Goal: Information Seeking & Learning: Learn about a topic

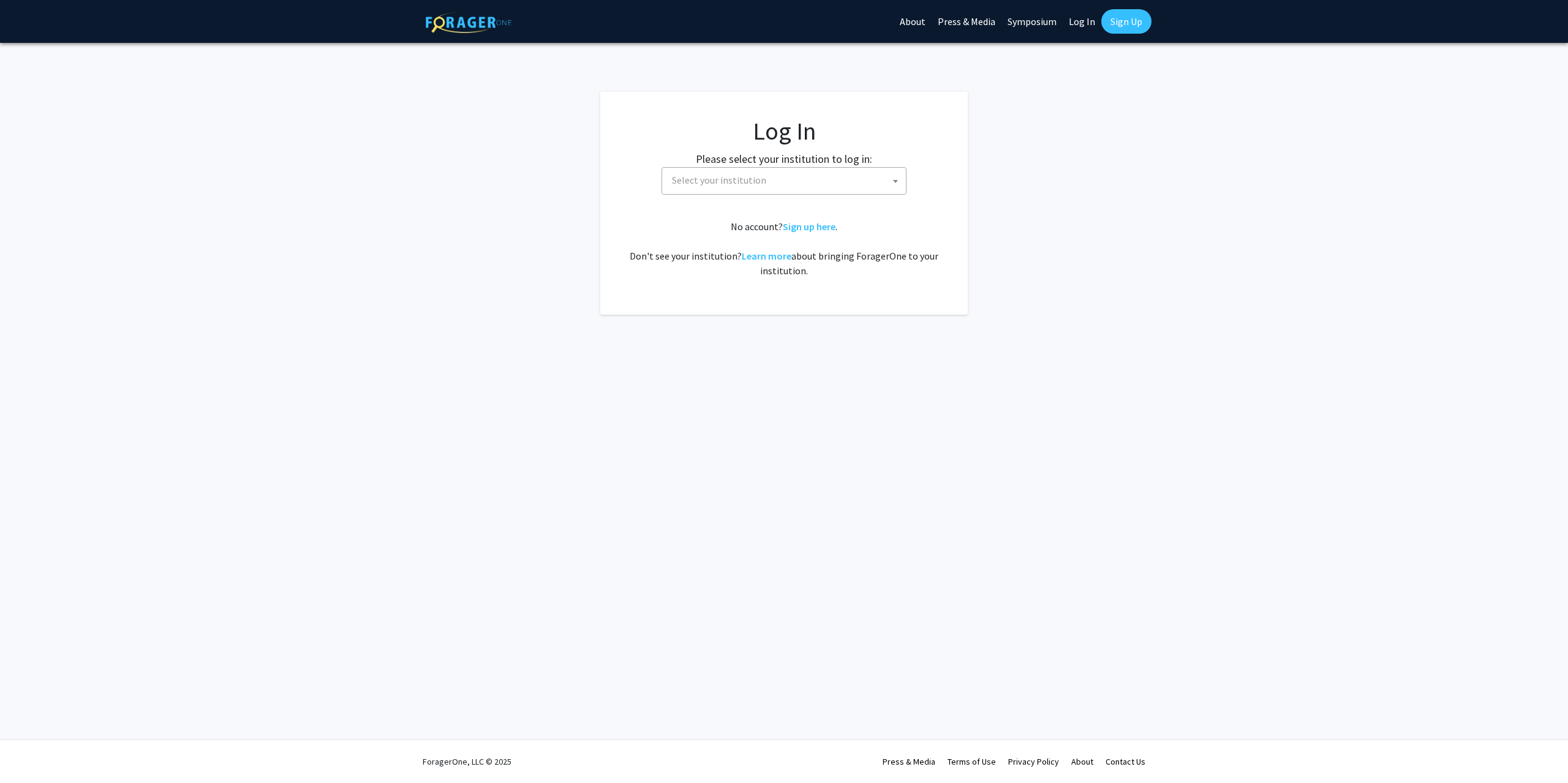
click at [857, 186] on span "Select your institution" at bounding box center [786, 180] width 239 height 25
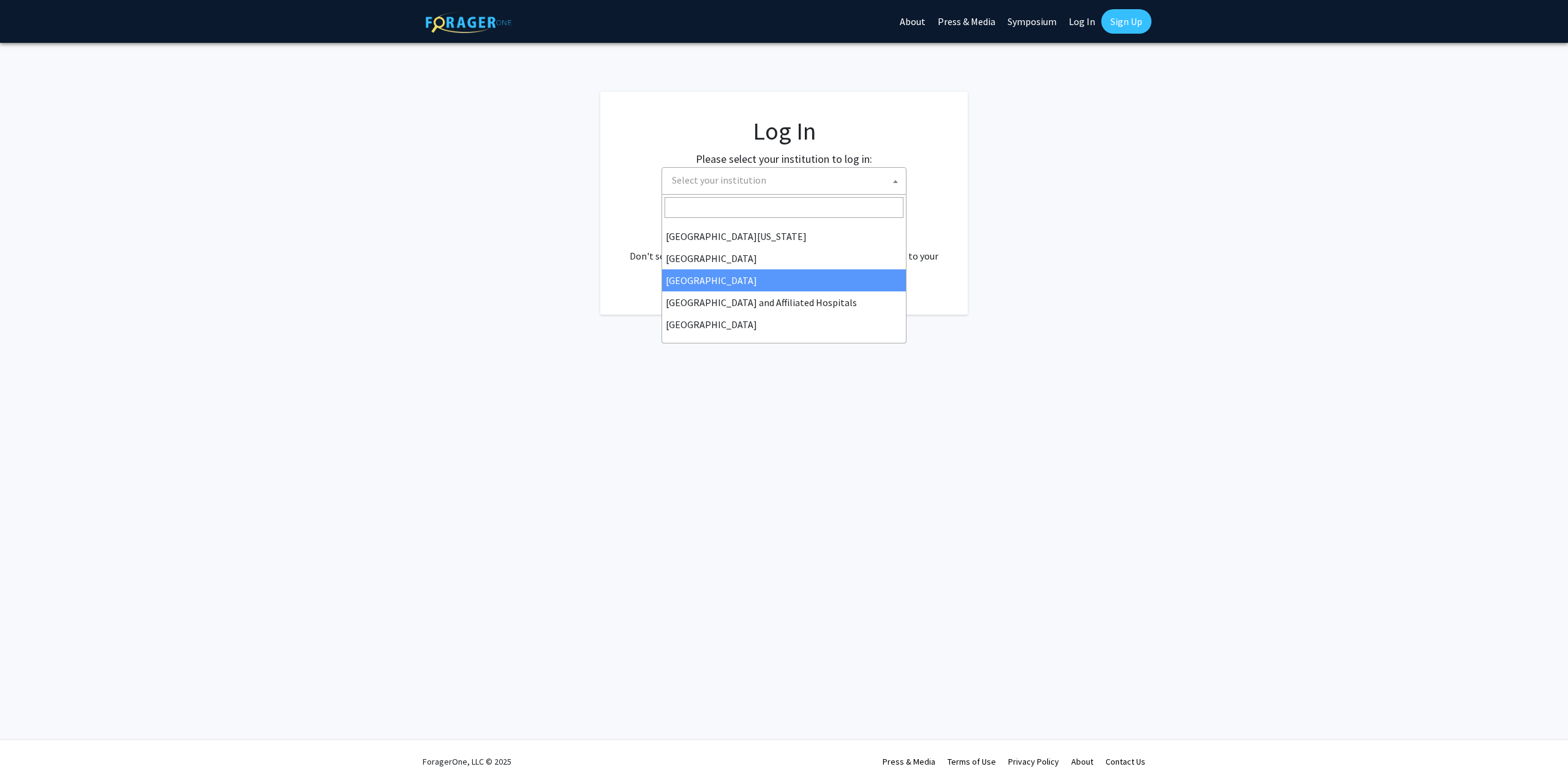
scroll to position [123, 0]
select select "12"
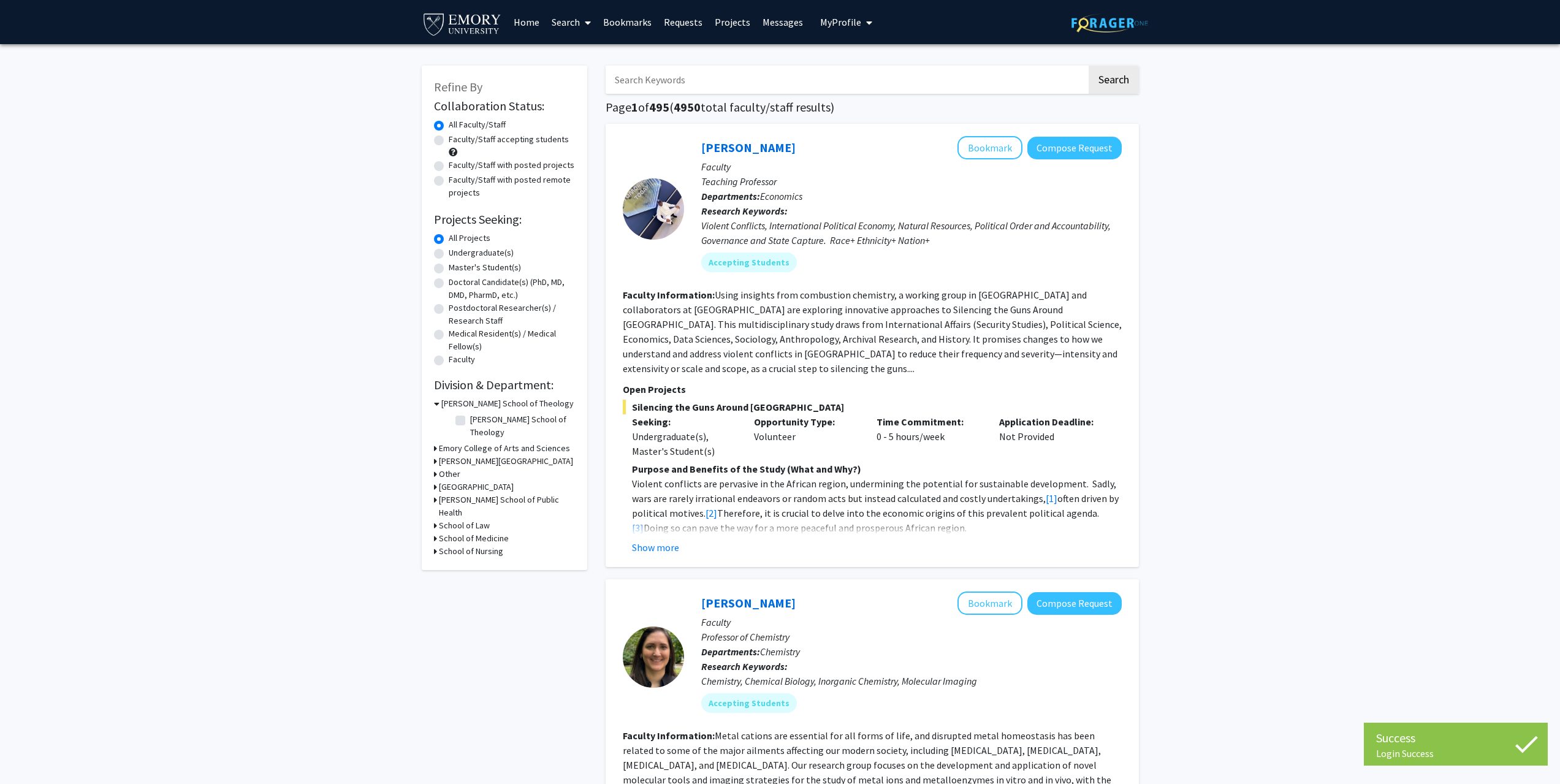
click at [506, 140] on label "Faculty/Staff accepting students" at bounding box center [508, 139] width 120 height 13
click at [457, 140] on input "Faculty/Staff accepting students" at bounding box center [452, 137] width 8 height 8
radio input "true"
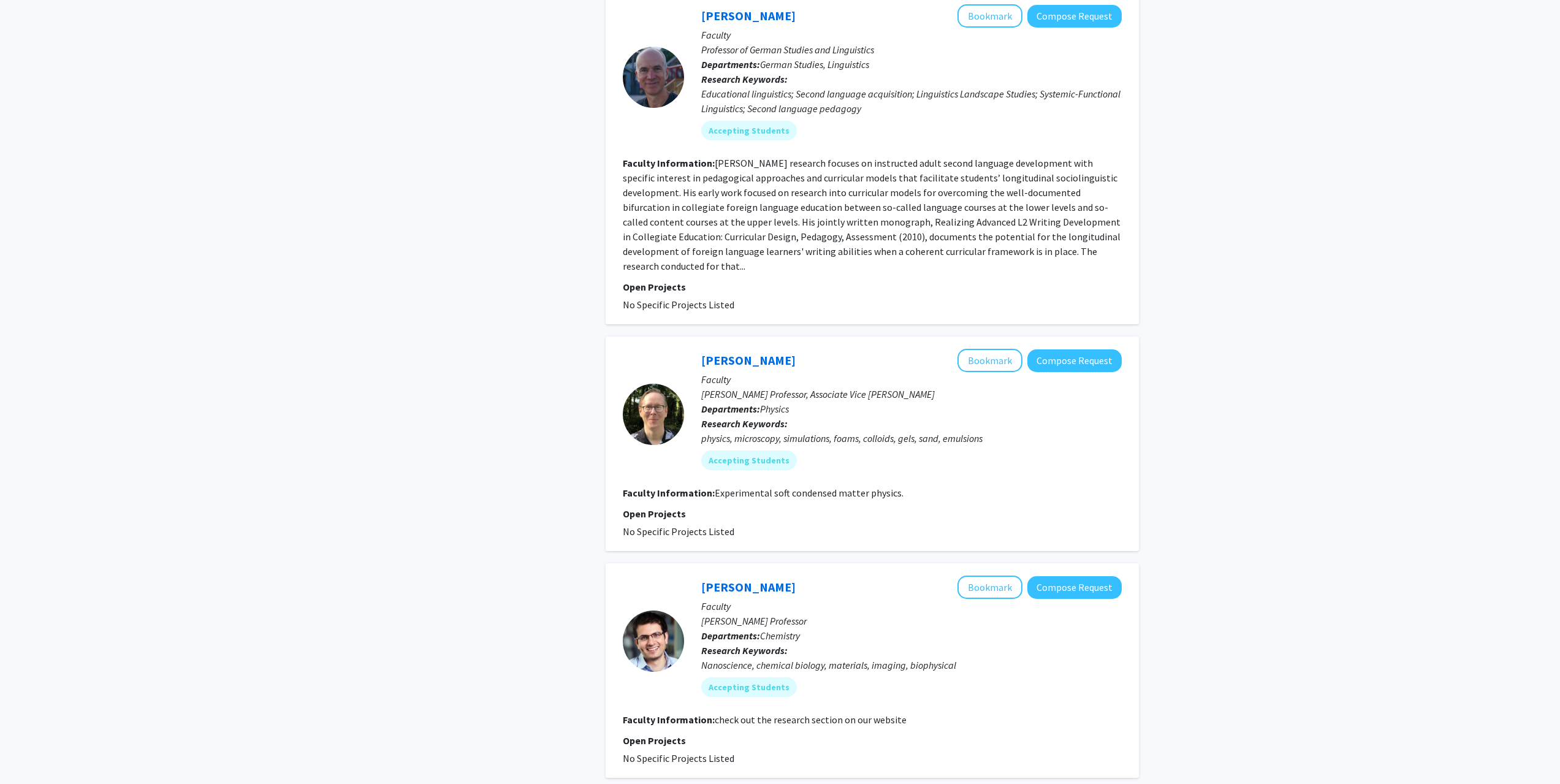
scroll to position [3004, 0]
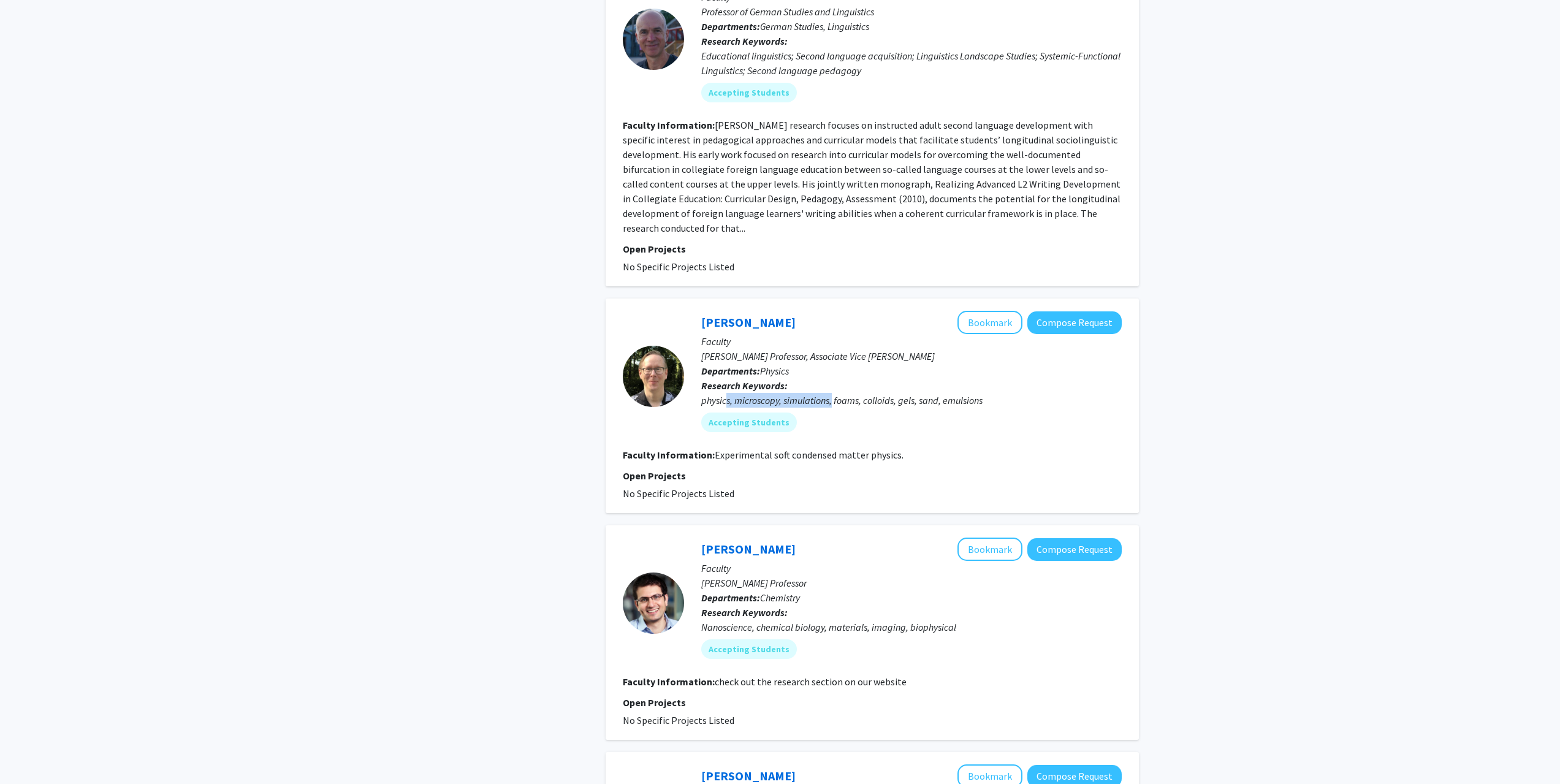
drag, startPoint x: 728, startPoint y: 356, endPoint x: 834, endPoint y: 361, distance: 106.1
click at [834, 393] on div "physics, microscopy, simulations, foams, colloids, gels, sand, emulsions" at bounding box center [911, 400] width 420 height 15
drag, startPoint x: 800, startPoint y: 416, endPoint x: 879, endPoint y: 408, distance: 79.4
click at [839, 448] on fg-read-more "Experimental soft condensed matter physics." at bounding box center [809, 455] width 189 height 12
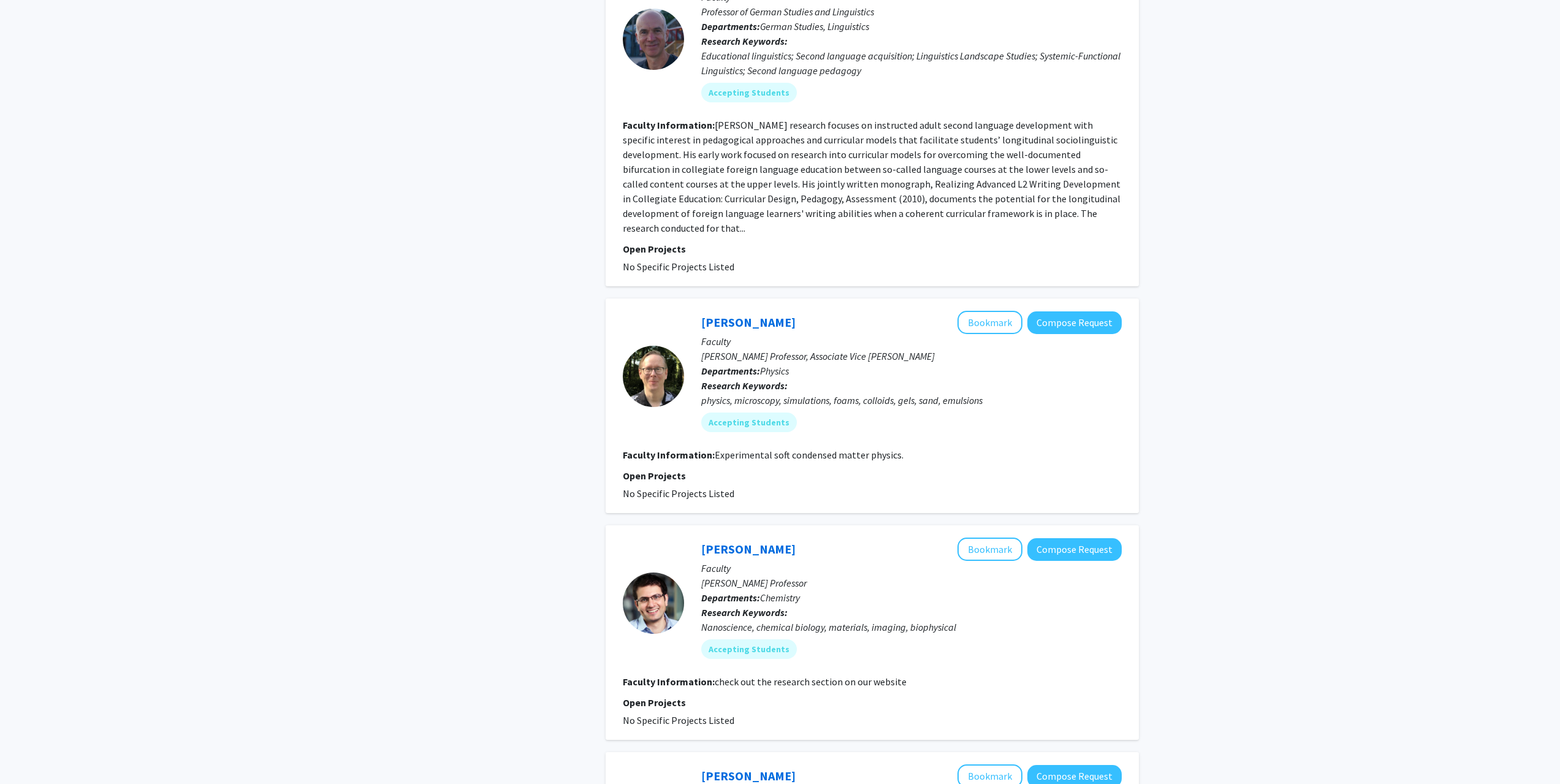
click at [879, 448] on fg-read-more "Experimental soft condensed matter physics." at bounding box center [809, 455] width 189 height 12
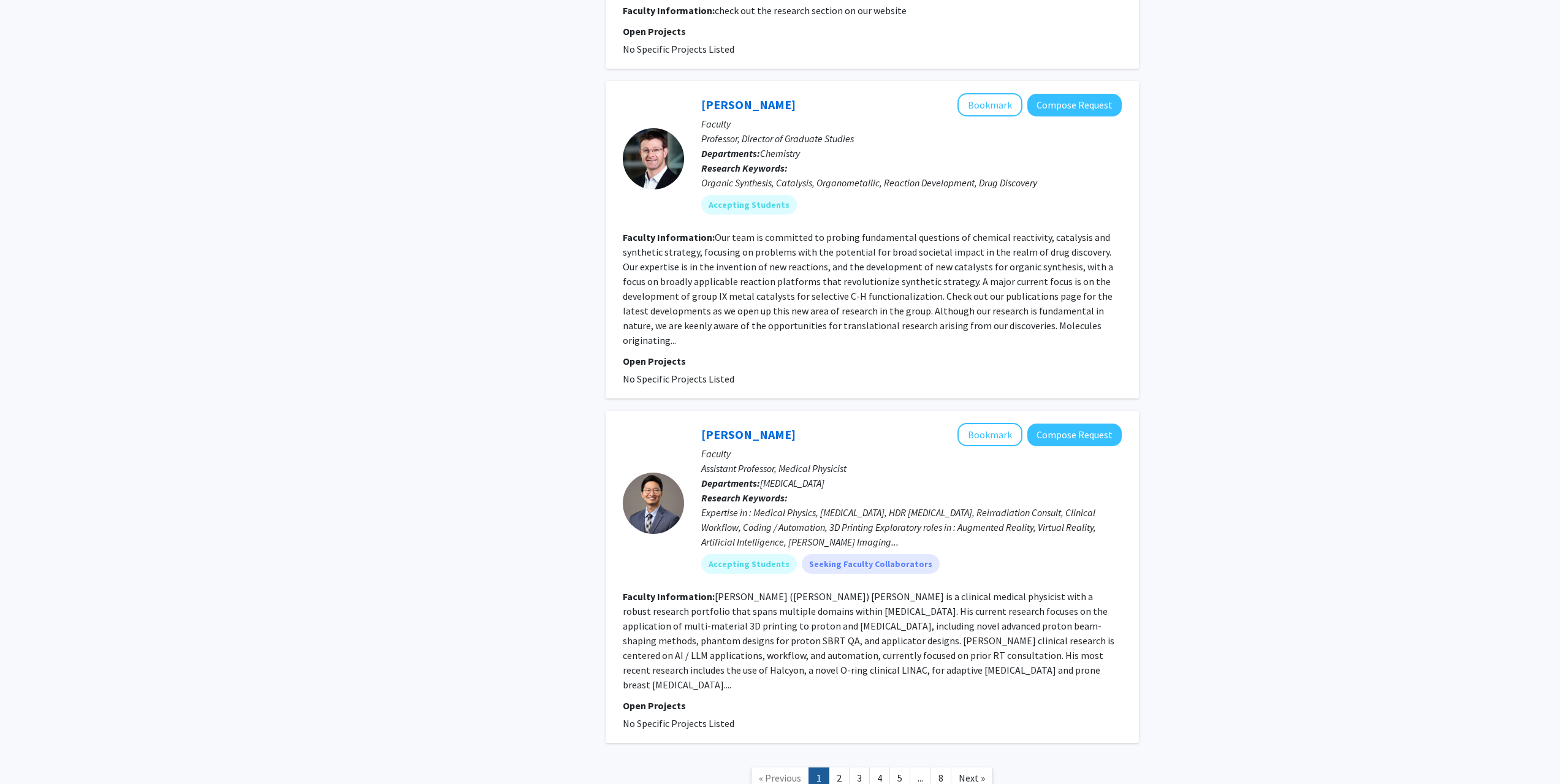
scroll to position [3696, 0]
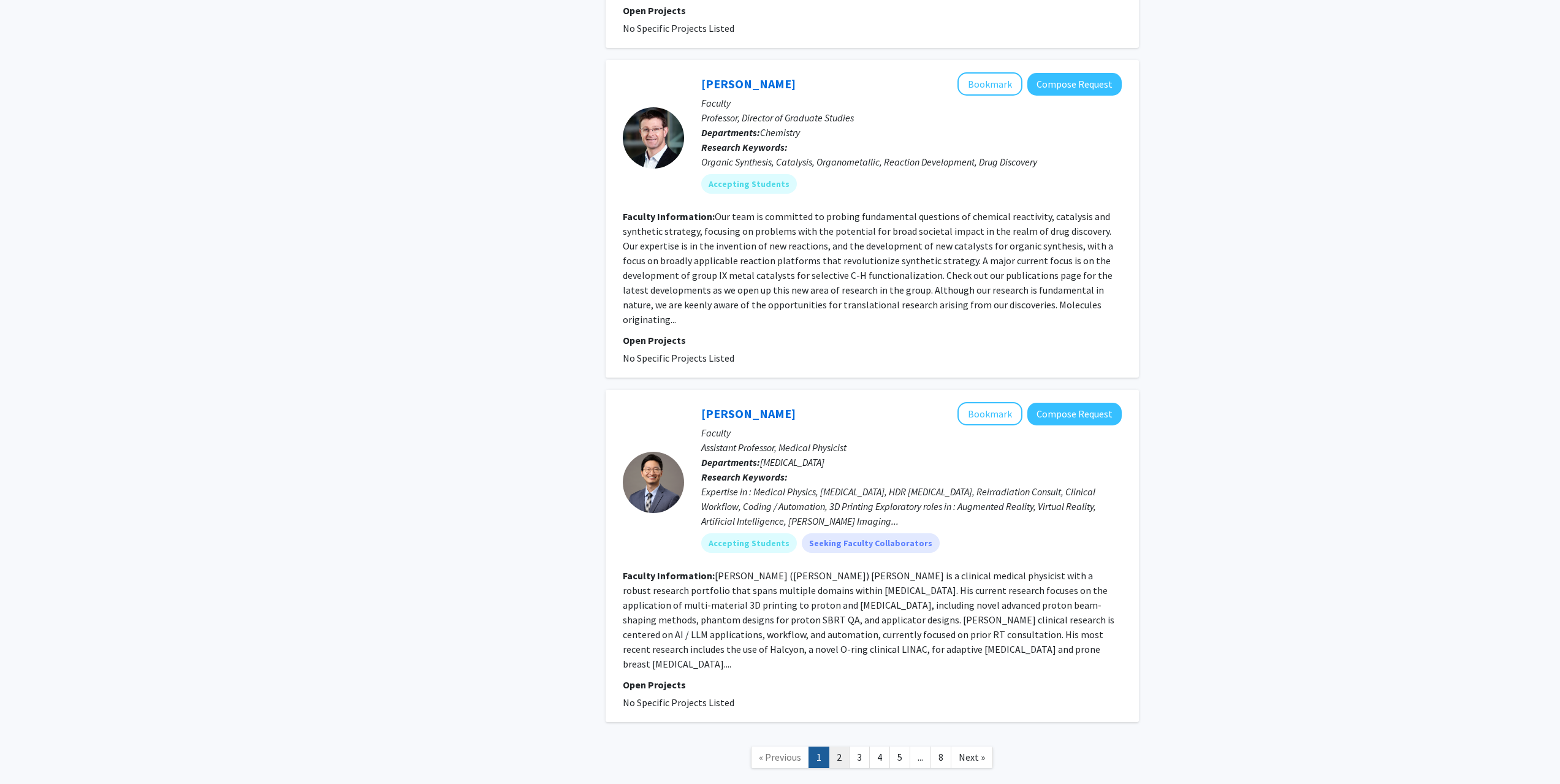
click at [845, 747] on link "2" at bounding box center [839, 757] width 21 height 21
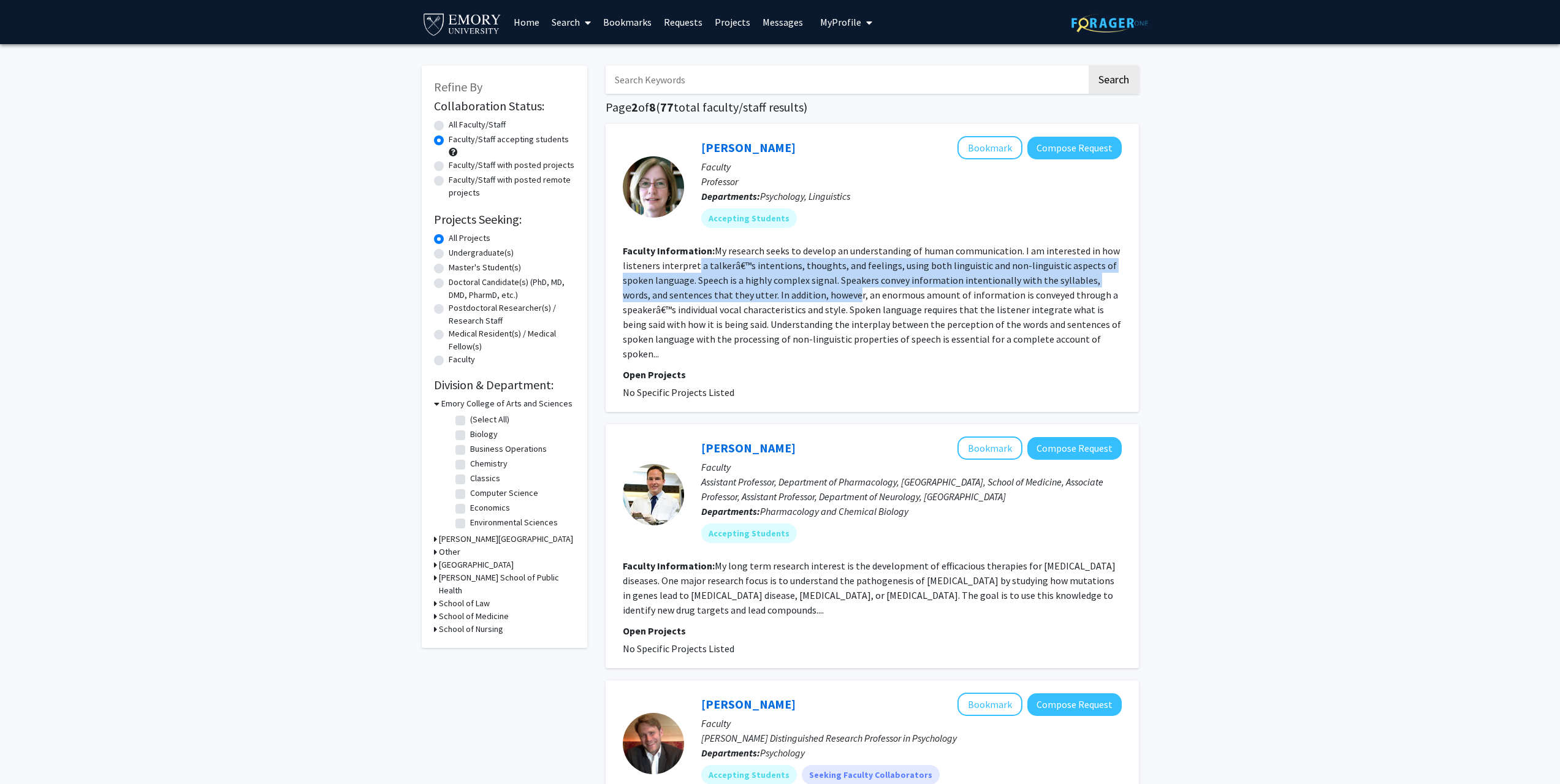
drag, startPoint x: 726, startPoint y: 278, endPoint x: 827, endPoint y: 291, distance: 101.8
click at [827, 291] on fg-read-more "My research seeks to develop an understanding of human communication. I am inte…" at bounding box center [872, 302] width 498 height 115
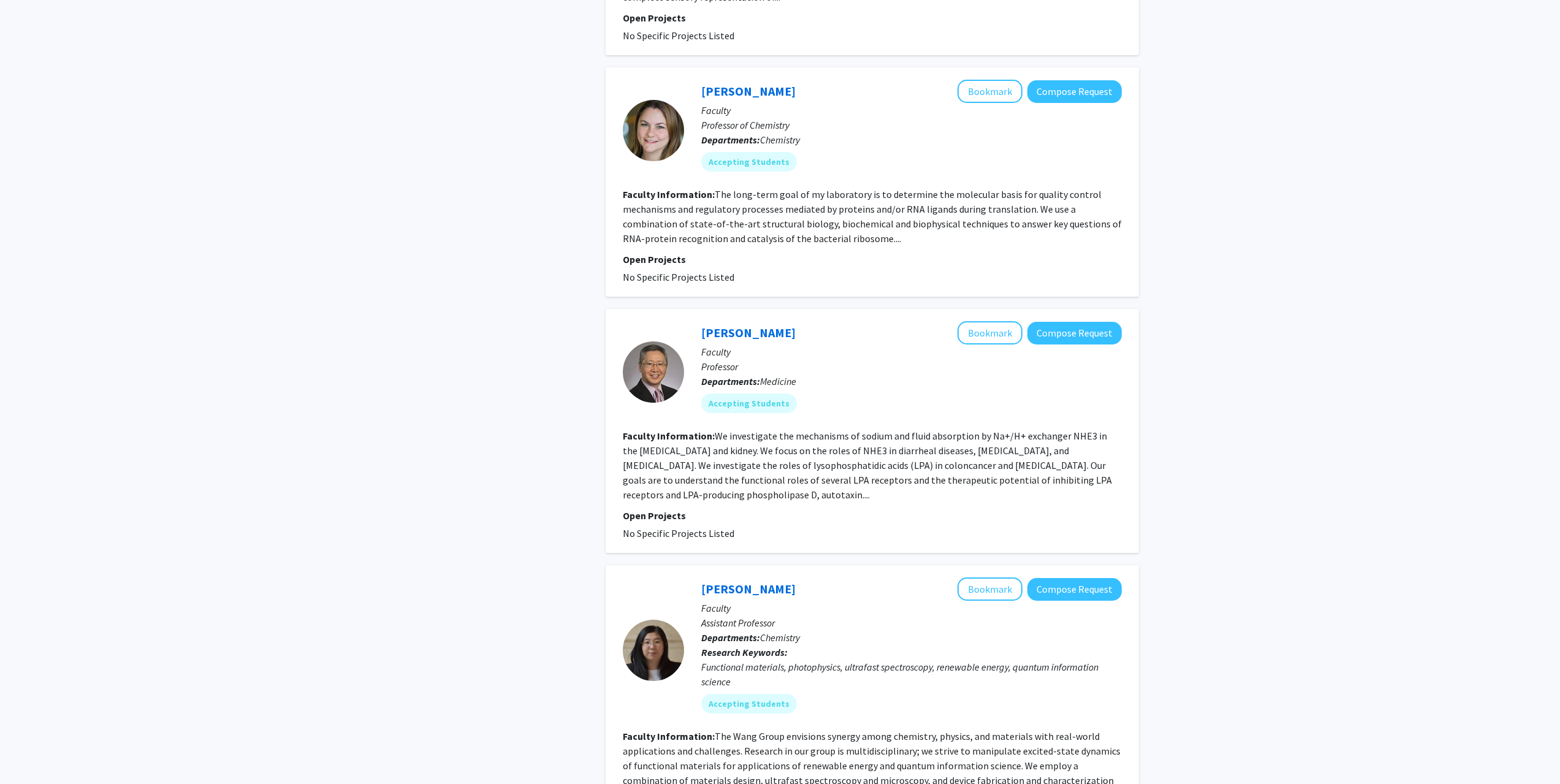
scroll to position [1532, 0]
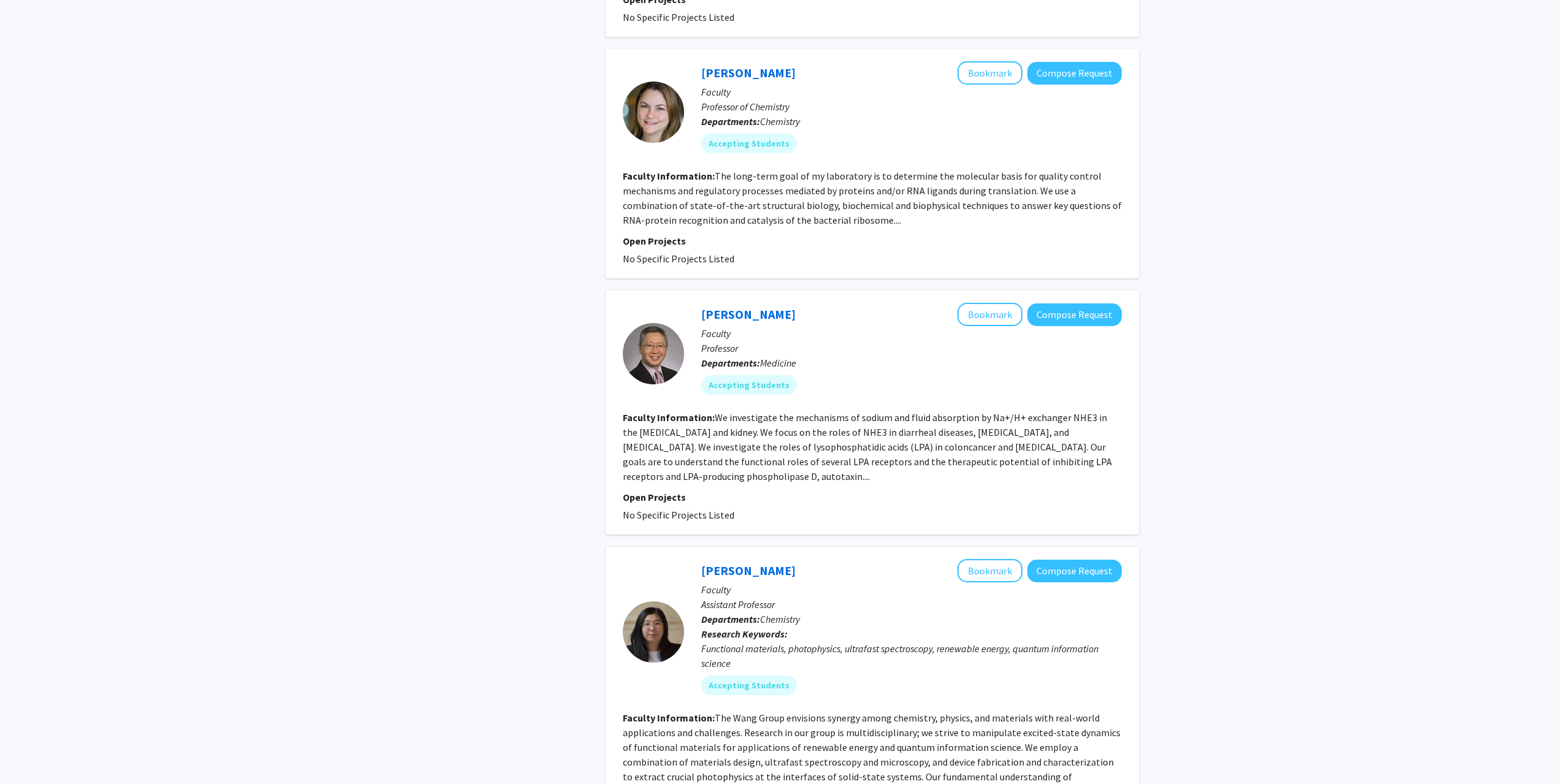
drag, startPoint x: 617, startPoint y: 415, endPoint x: 776, endPoint y: 421, distance: 159.1
click at [776, 421] on fg-read-more "We investigate the mechanisms of sodium and fluid absorption by Na+/H+ exchange…" at bounding box center [868, 447] width 489 height 71
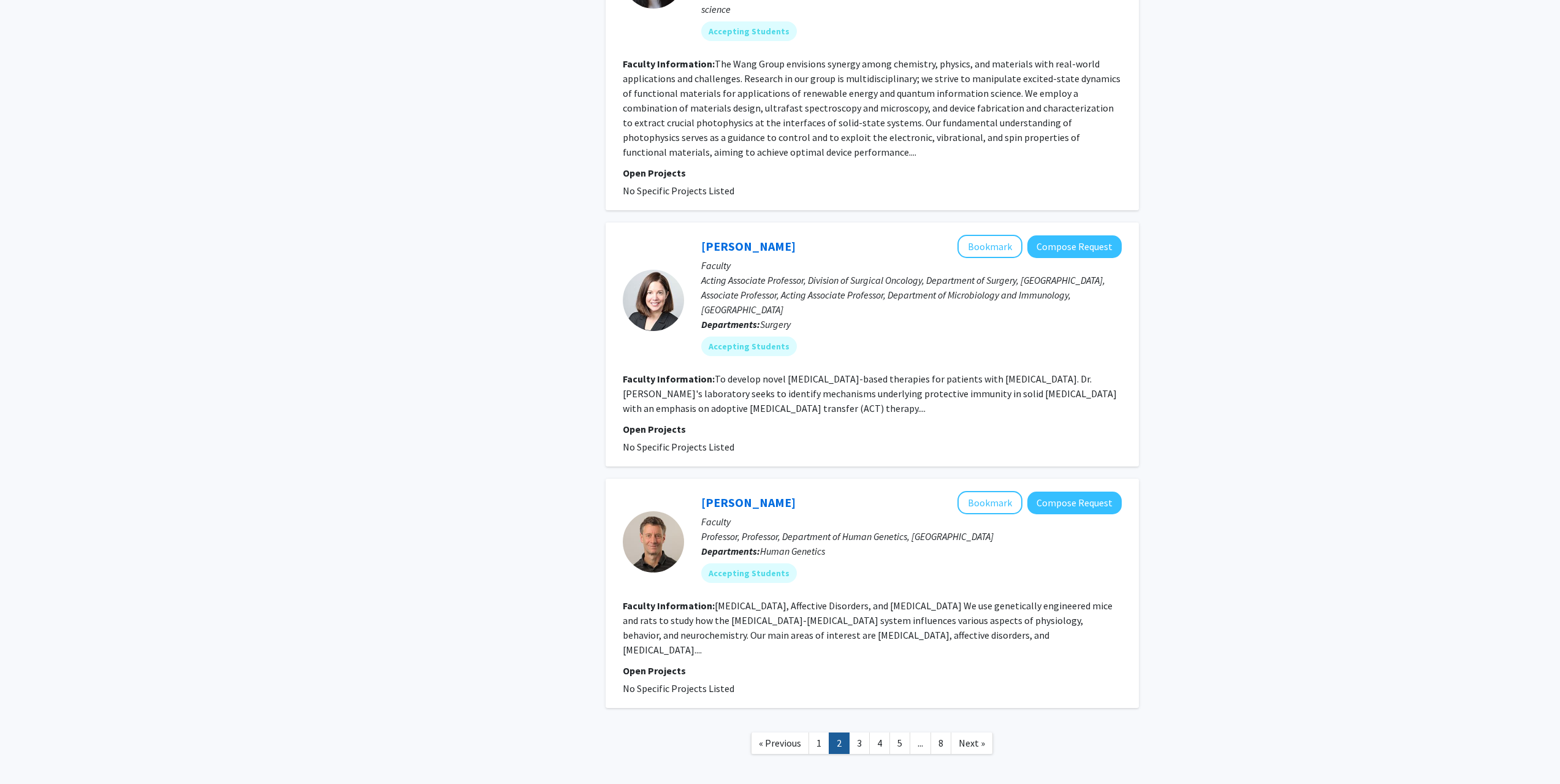
scroll to position [2187, 0]
click at [856, 732] on link "3" at bounding box center [859, 743] width 21 height 21
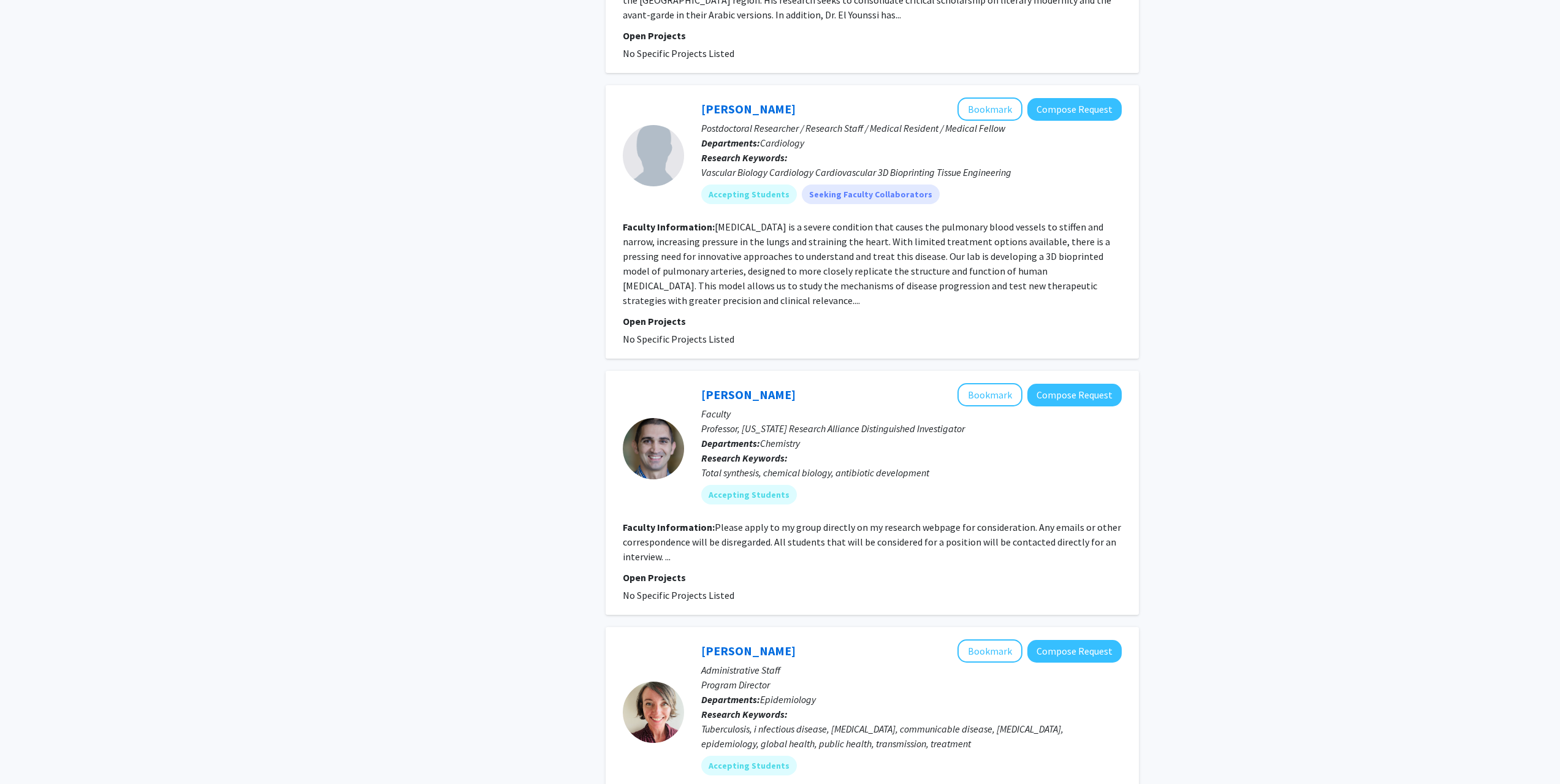
scroll to position [1348, 0]
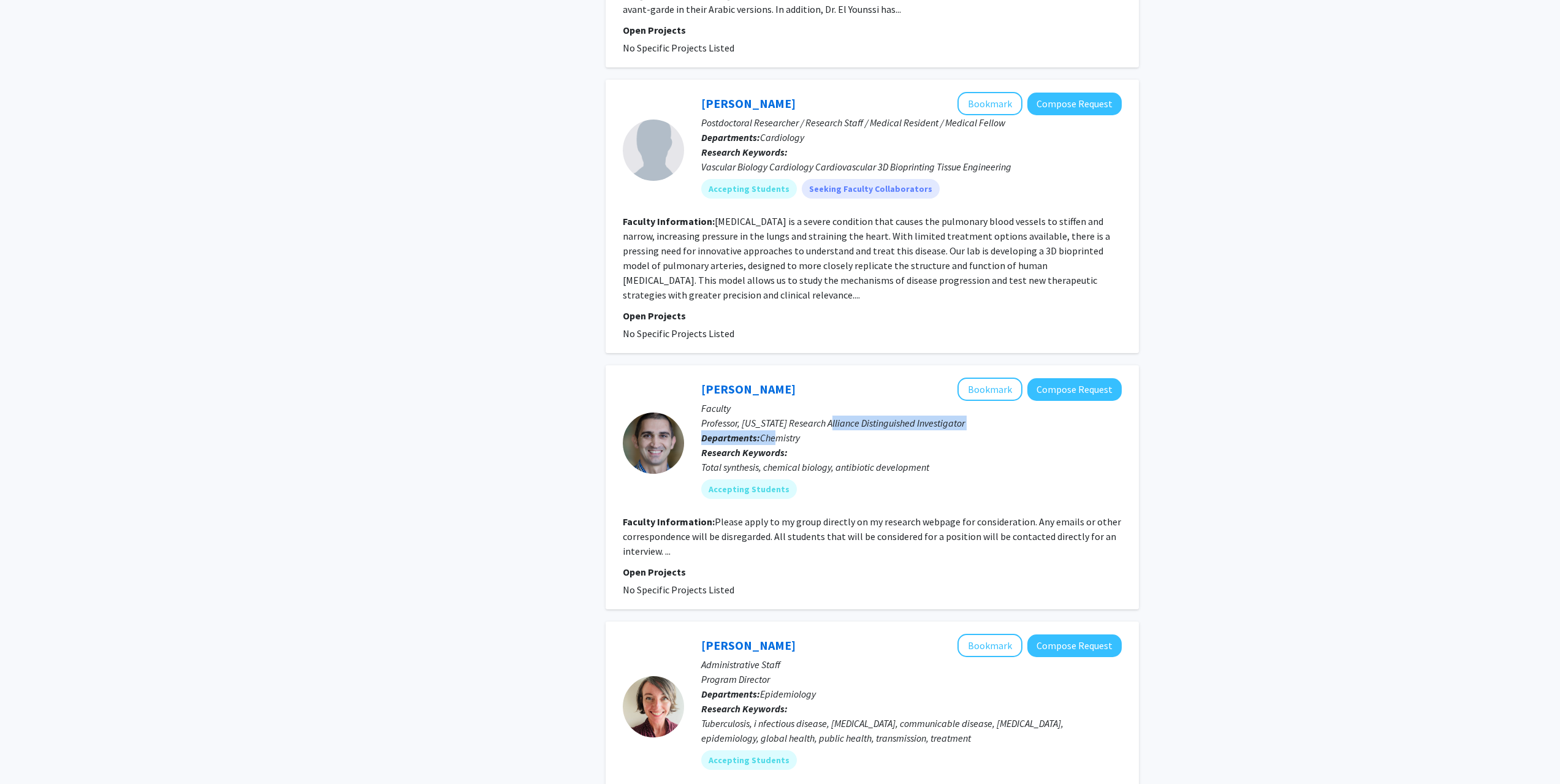
drag, startPoint x: 778, startPoint y: 395, endPoint x: 839, endPoint y: 384, distance: 62.0
click at [837, 384] on div "Bill Wuest Bookmark Compose Request Faculty Professor, Georgia Research Allianc…" at bounding box center [903, 442] width 438 height 130
click at [842, 415] on p "Professor, Georgia Research Alliance Distinguished Investigator" at bounding box center [911, 423] width 420 height 15
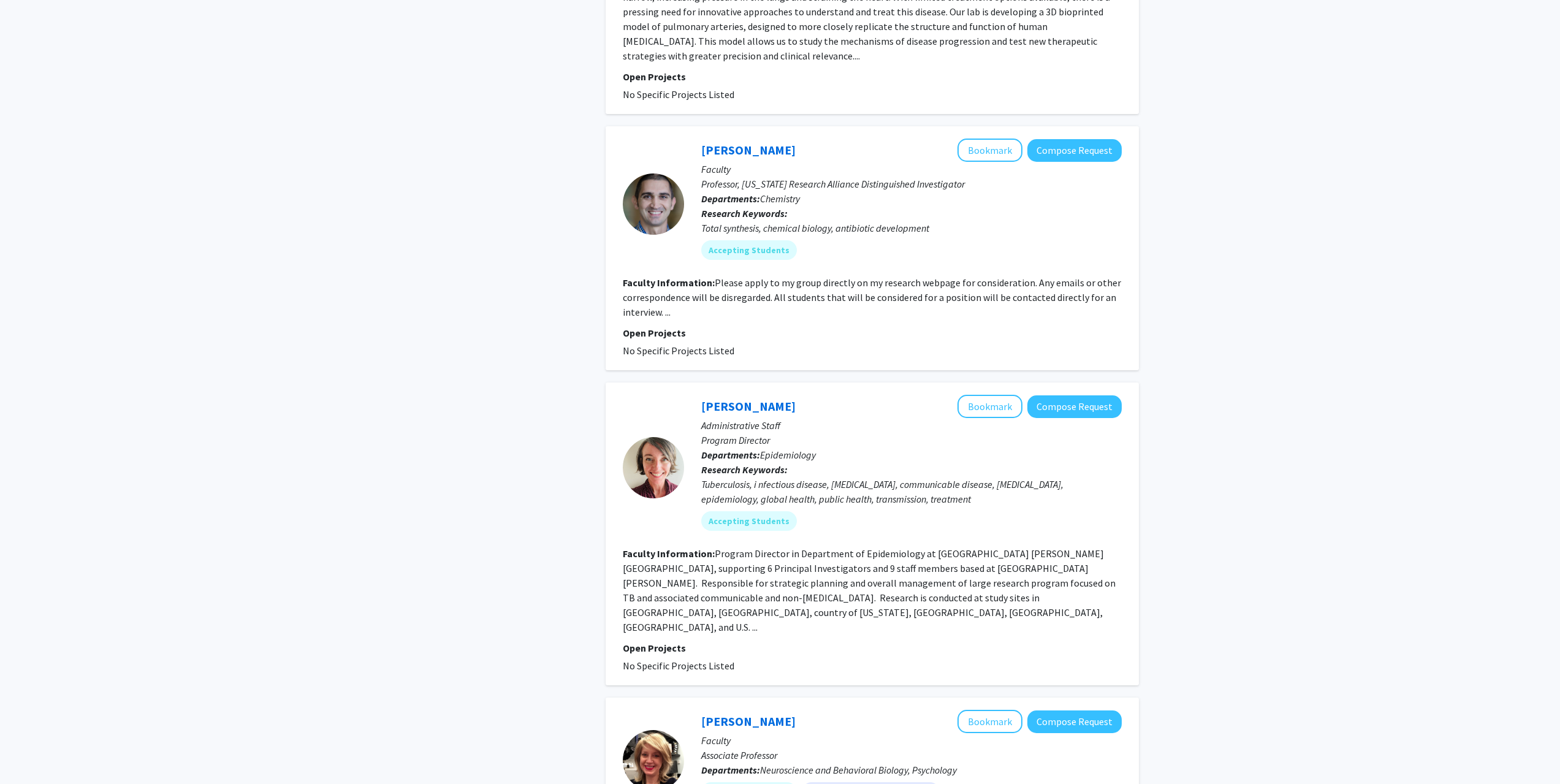
scroll to position [1594, 0]
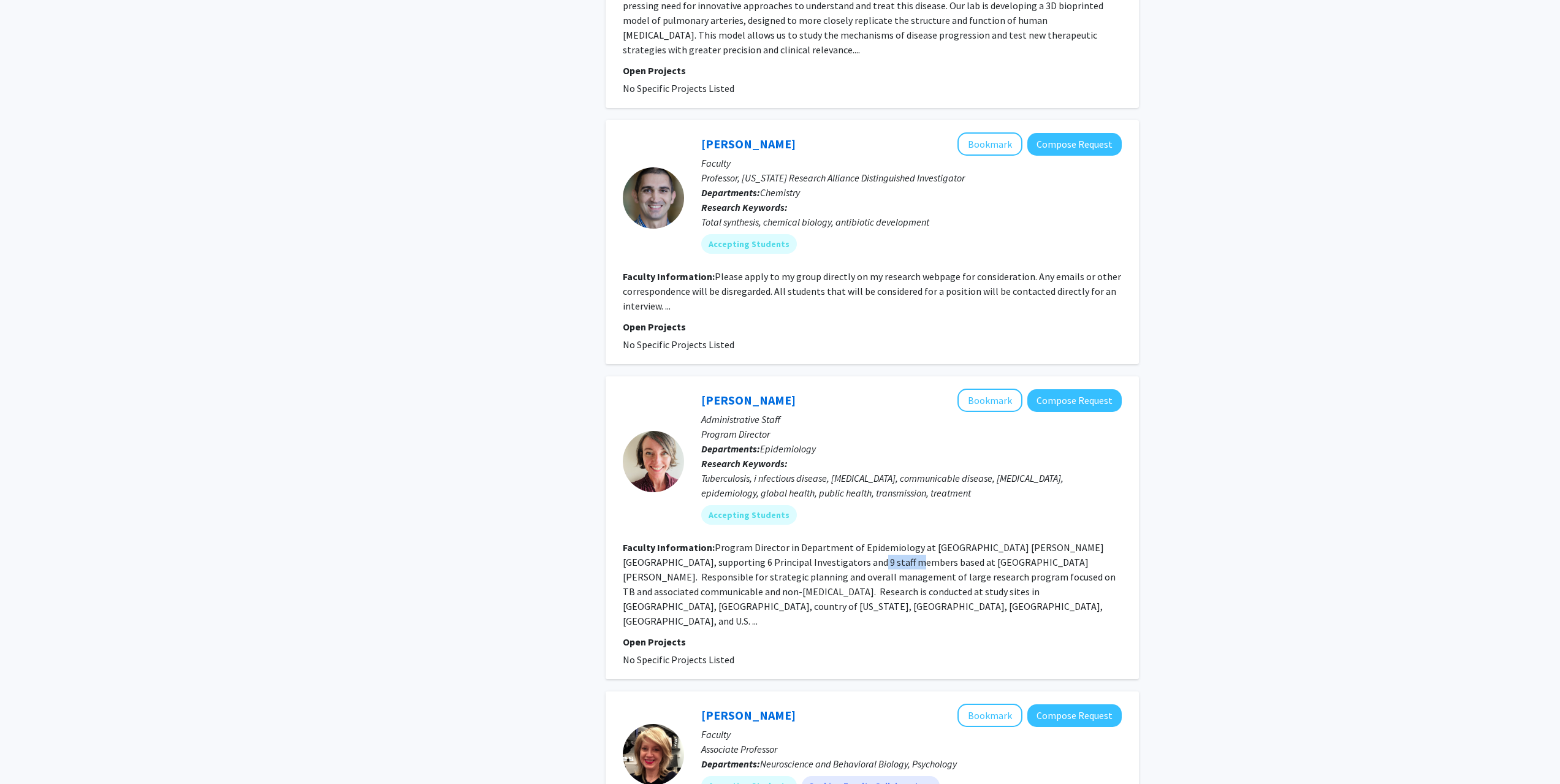
drag, startPoint x: 816, startPoint y: 516, endPoint x: 855, endPoint y: 520, distance: 39.2
click at [855, 541] on fg-read-more "Program Director in Department of Epidemiology at Emory University Rollins Scho…" at bounding box center [870, 584] width 493 height 86
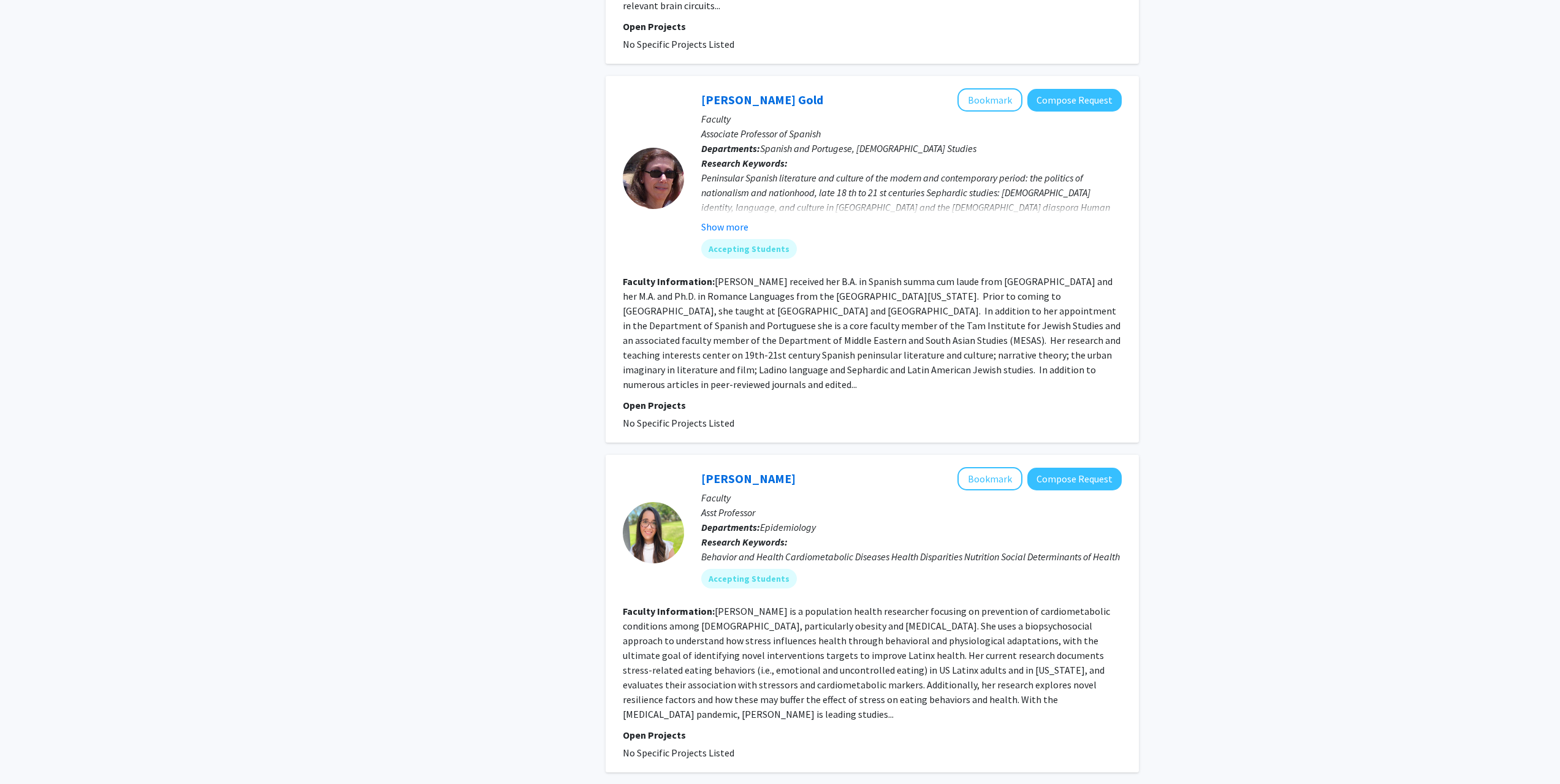
scroll to position [2530, 0]
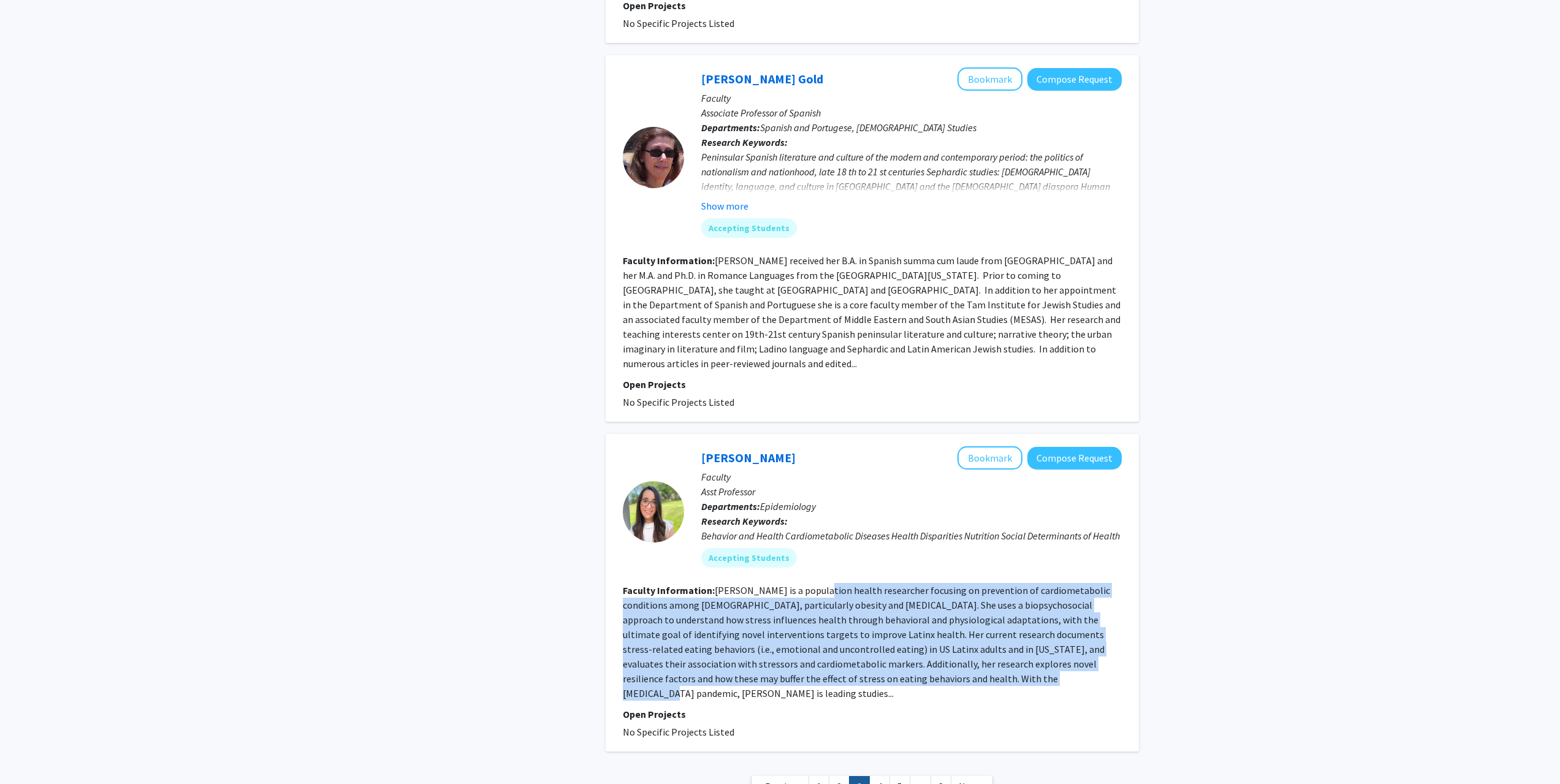
drag, startPoint x: 818, startPoint y: 496, endPoint x: 930, endPoint y: 591, distance: 146.9
click at [930, 591] on fg-read-more "Dr. López-Cepero is a population health researcher focusing on prevention of ca…" at bounding box center [866, 642] width 487 height 115
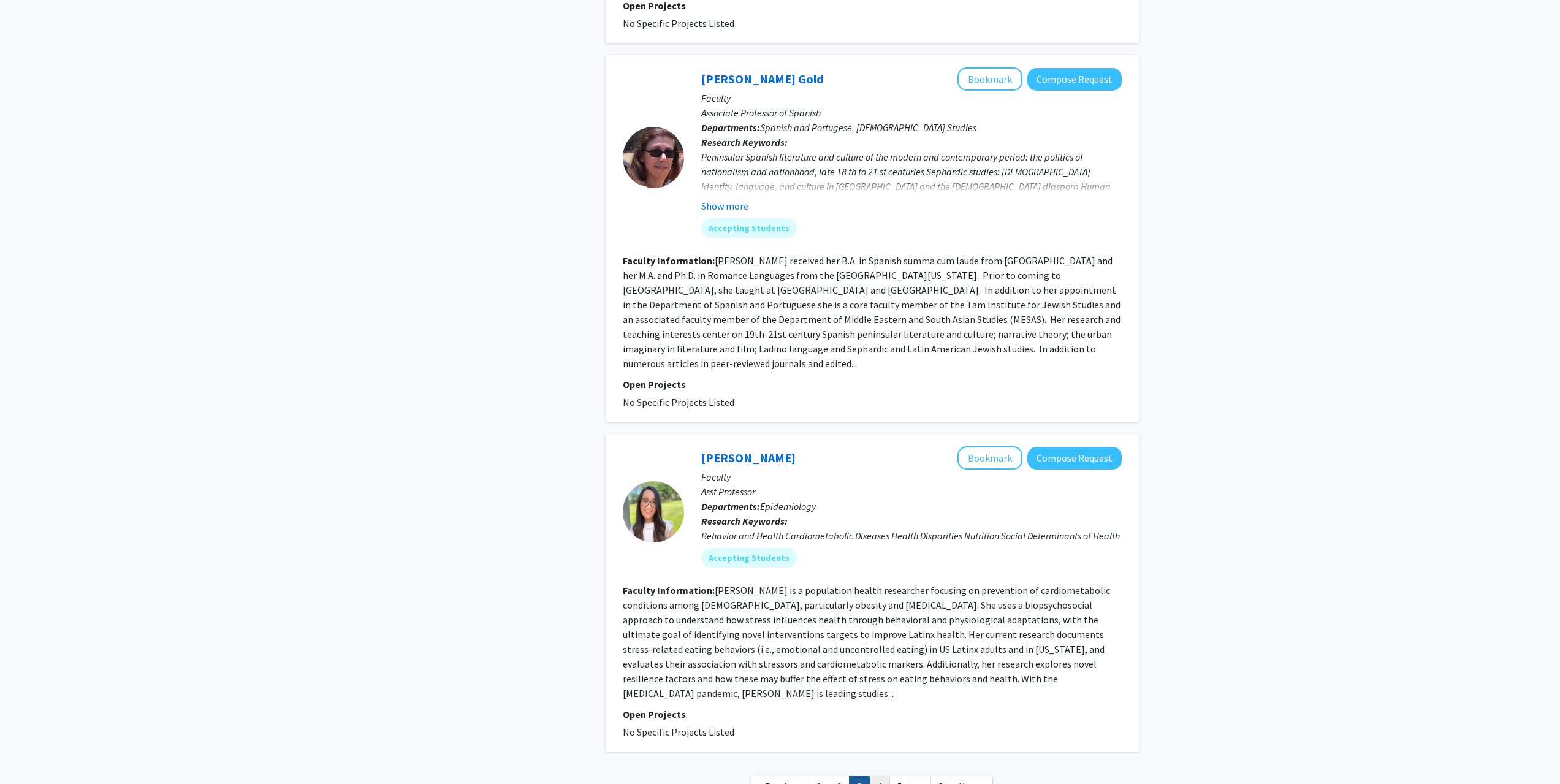
click at [878, 776] on link "4" at bounding box center [879, 786] width 21 height 21
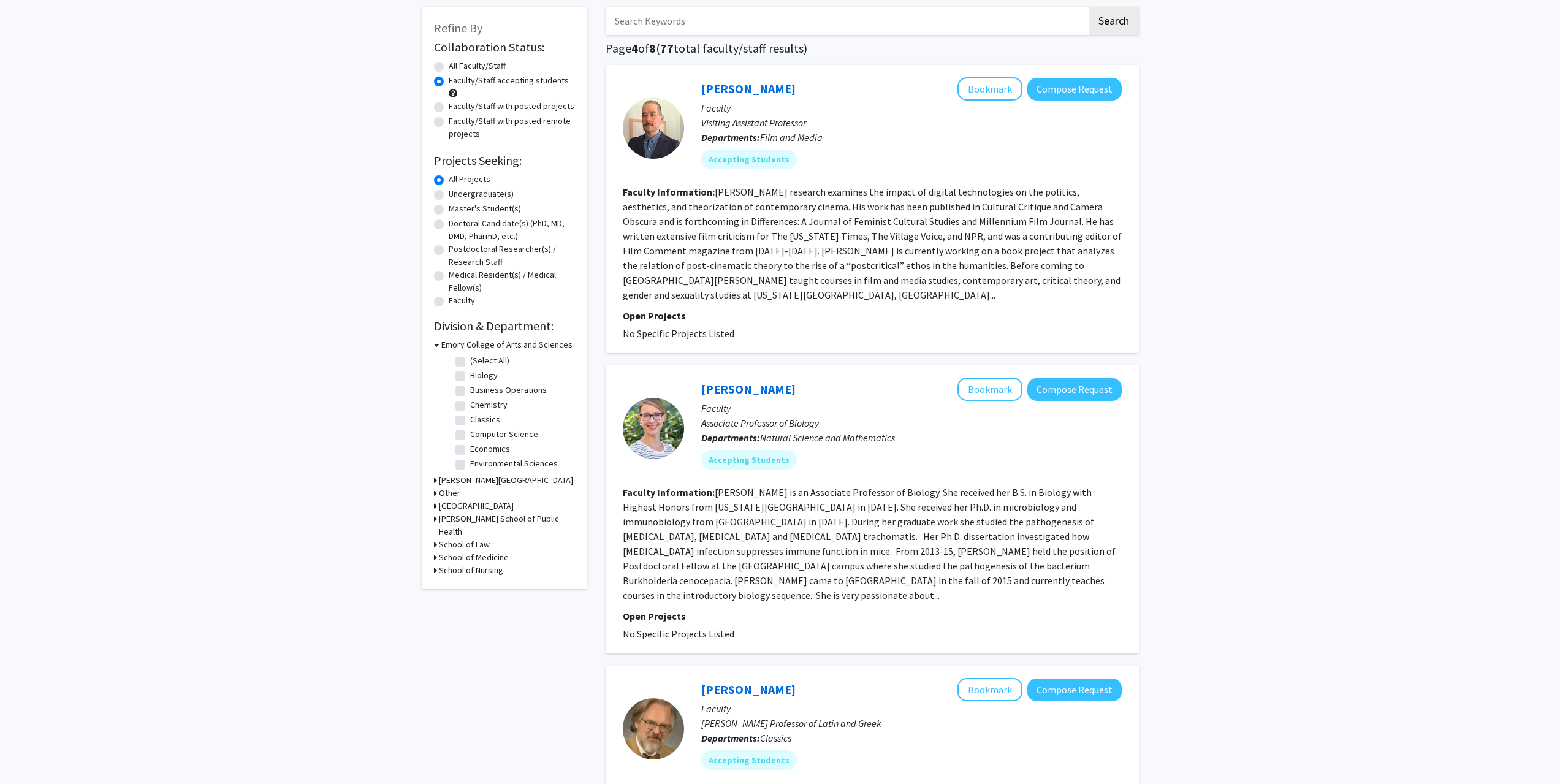
scroll to position [61, 0]
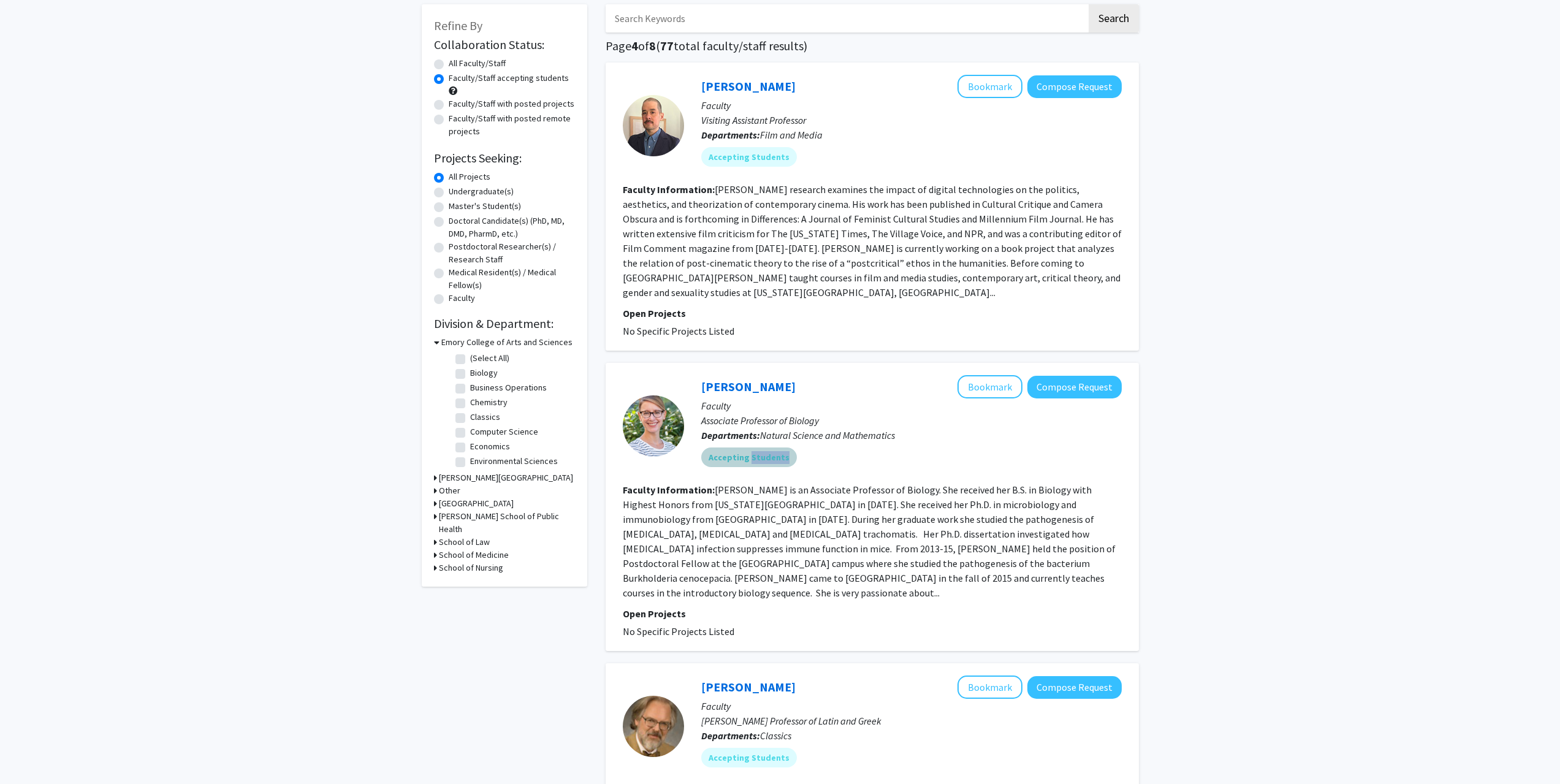
drag, startPoint x: 746, startPoint y: 442, endPoint x: 820, endPoint y: 444, distance: 74.0
click at [820, 445] on div "Accepting Students" at bounding box center [911, 457] width 425 height 24
click at [814, 443] on fg-user-badges "Accepting Students" at bounding box center [911, 455] width 420 height 24
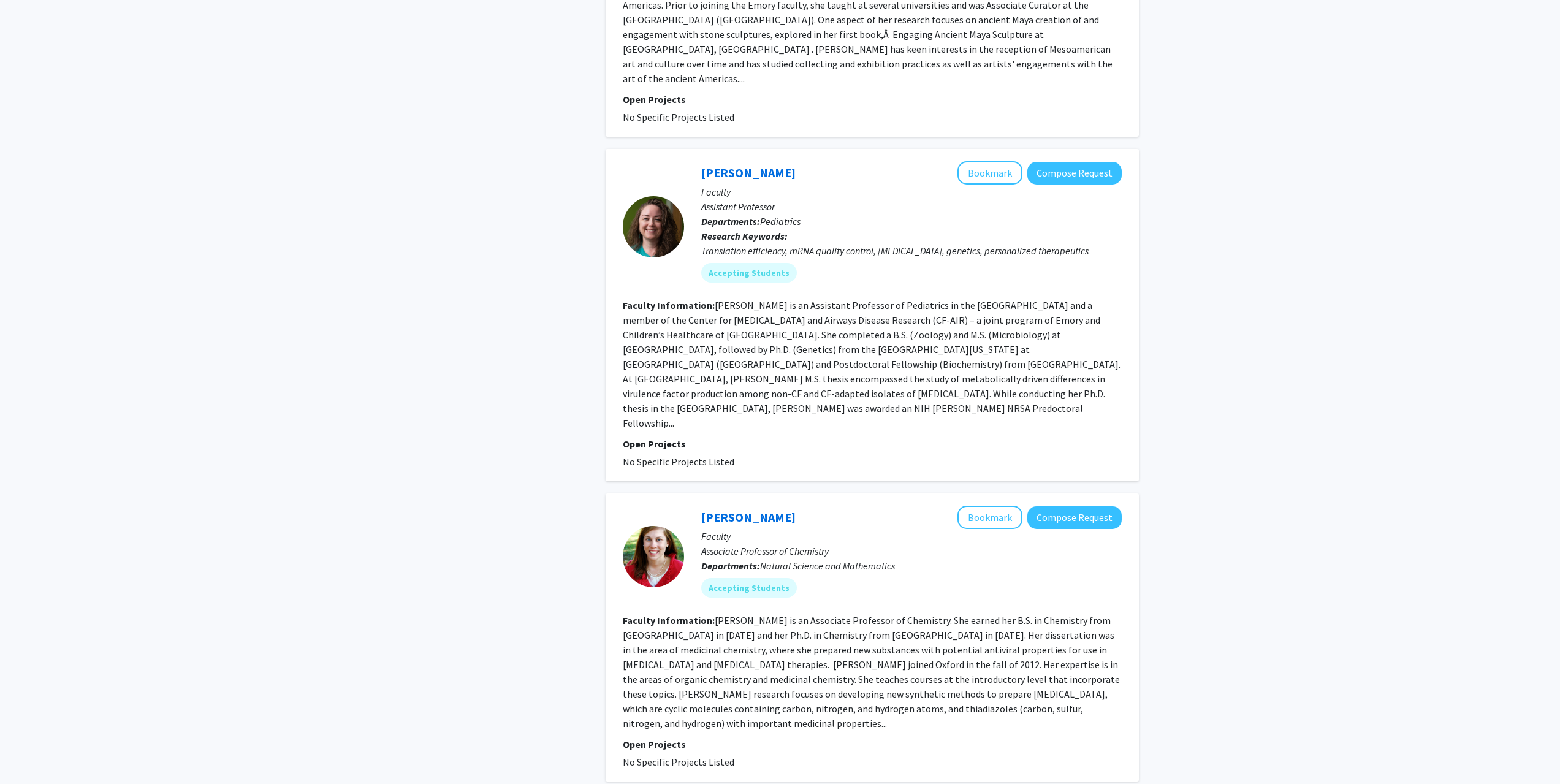
scroll to position [2525, 0]
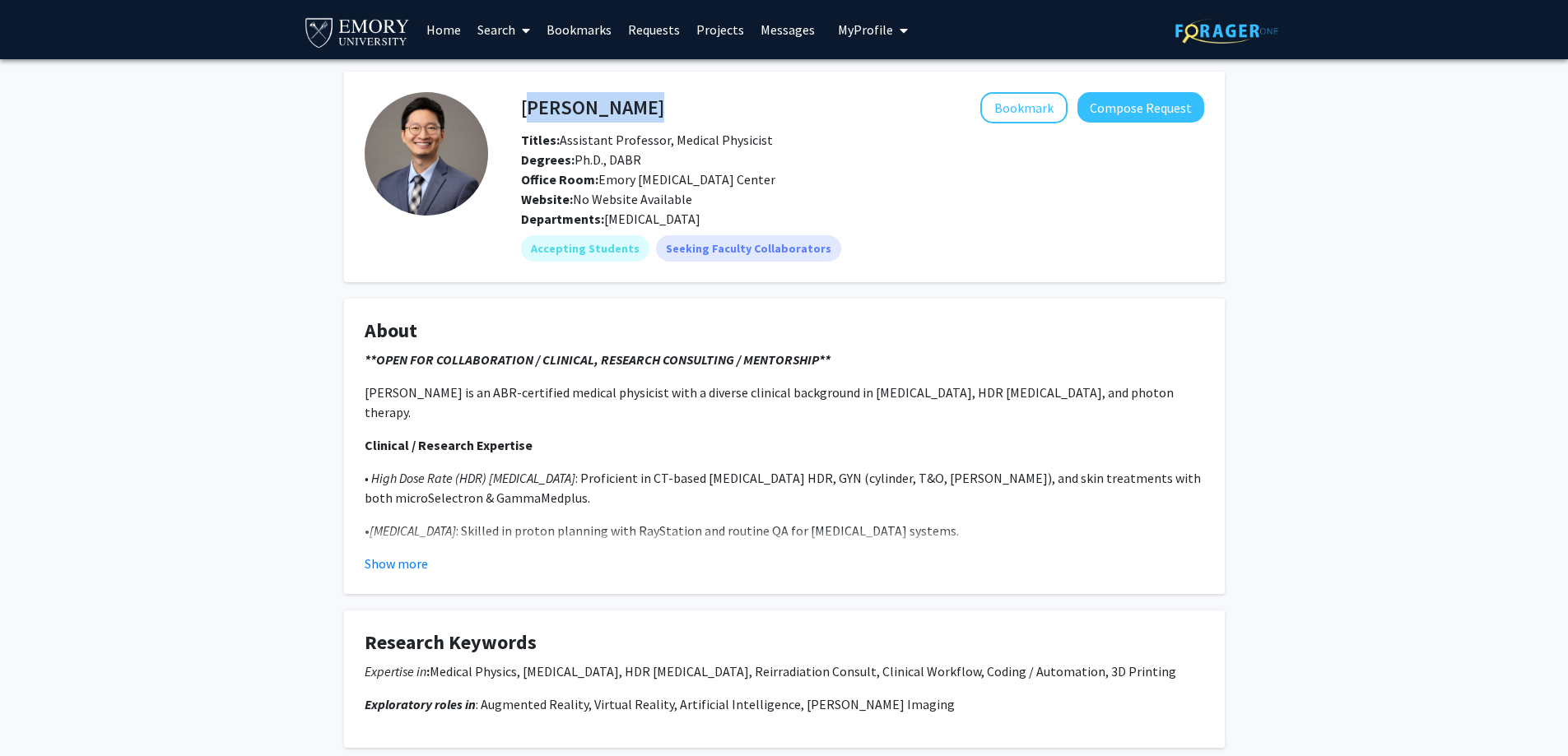
drag, startPoint x: 524, startPoint y: 102, endPoint x: 735, endPoint y: 98, distance: 211.0
click at [735, 87] on fg-card "[PERSON_NAME] Bookmark Compose Request Titles: Assistant Professor, Medical Phy…" at bounding box center [785, 177] width 881 height 211
copy h4 "[PERSON_NAME]"
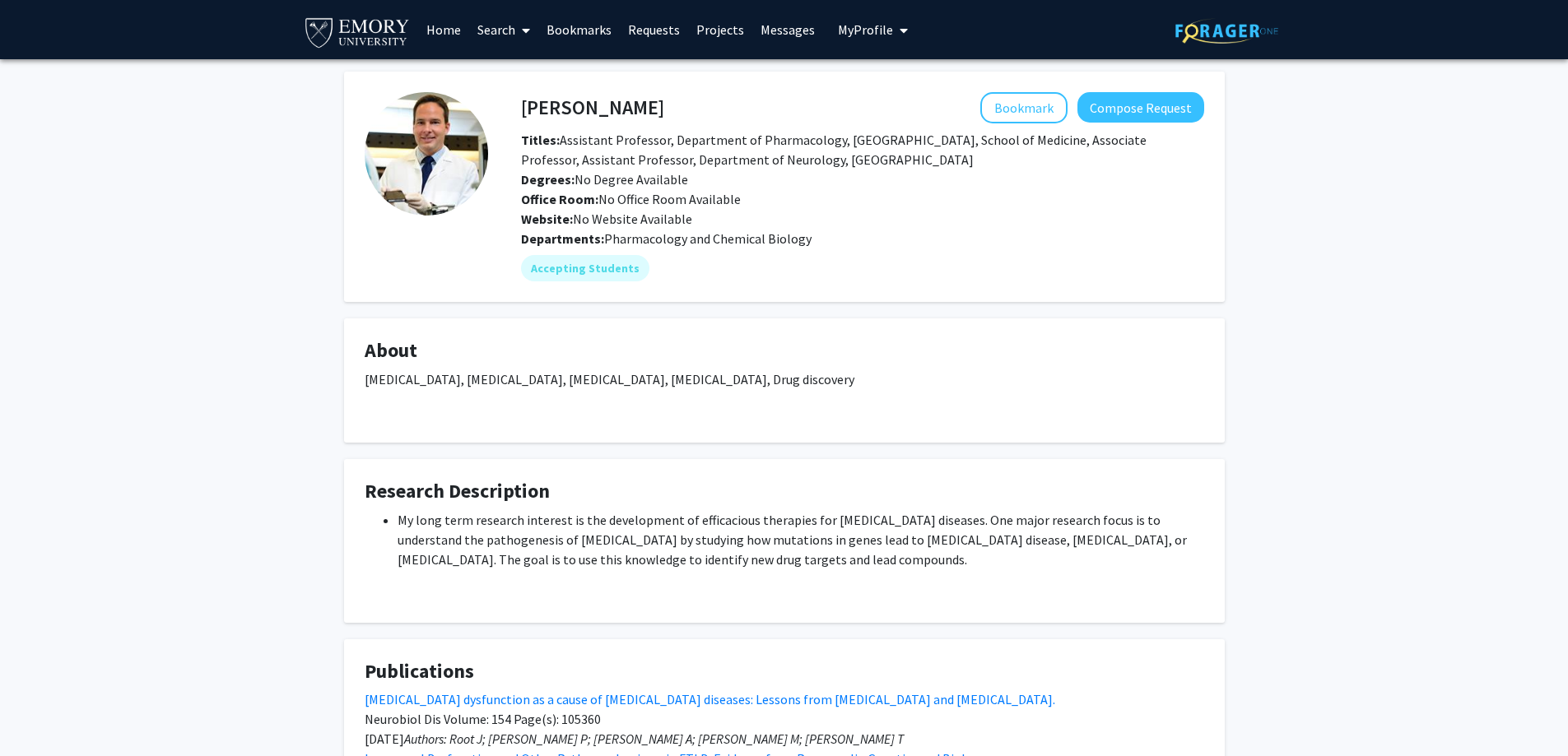
drag, startPoint x: 695, startPoint y: 310, endPoint x: 496, endPoint y: 429, distance: 231.9
click at [496, 429] on fg-card "About Neurodegeneration, Alzheimer's disease, Frontotemporal dementia, Amyotrop…" at bounding box center [785, 380] width 881 height 124
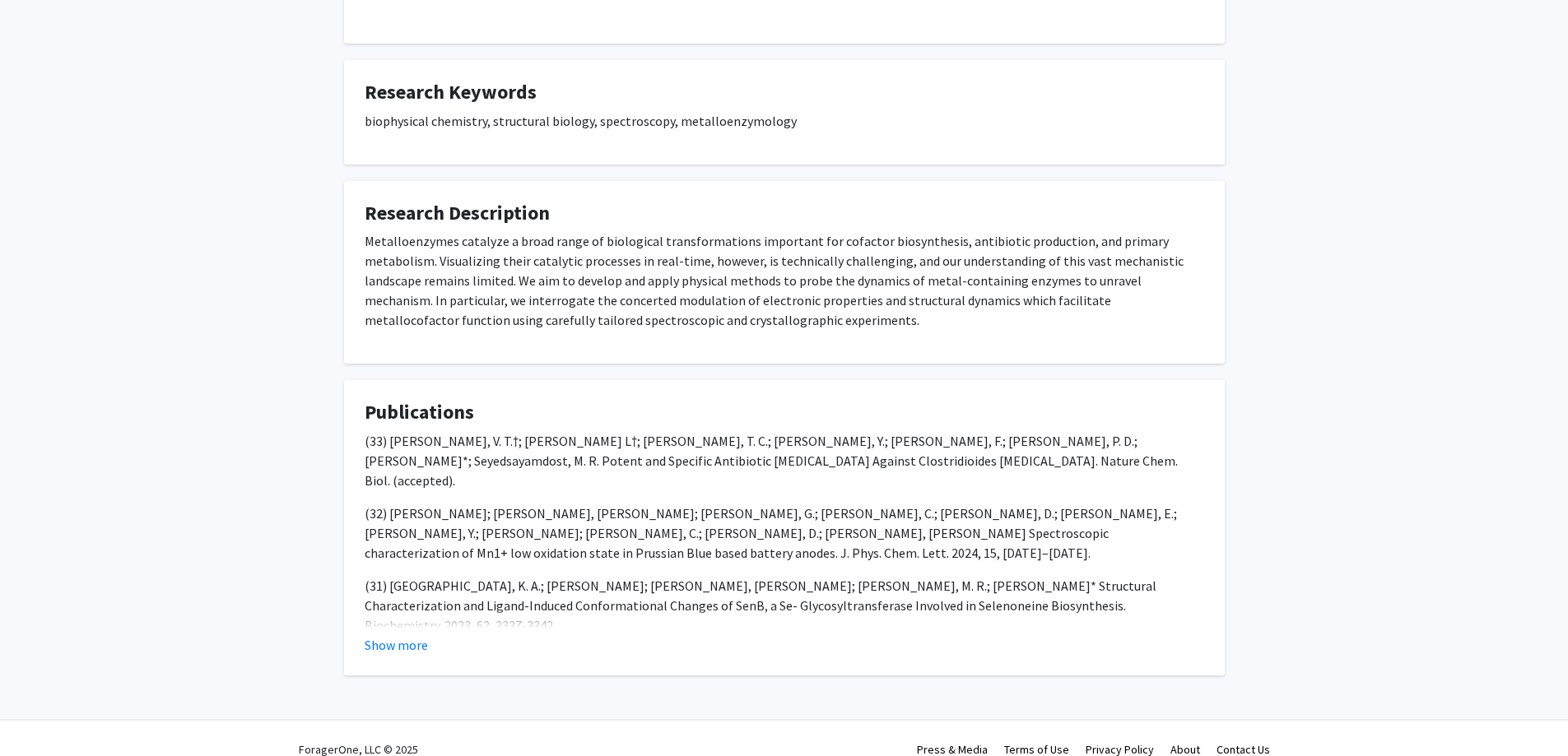
scroll to position [368, 0]
